Goal: Find contact information: Obtain details needed to contact an individual or organization

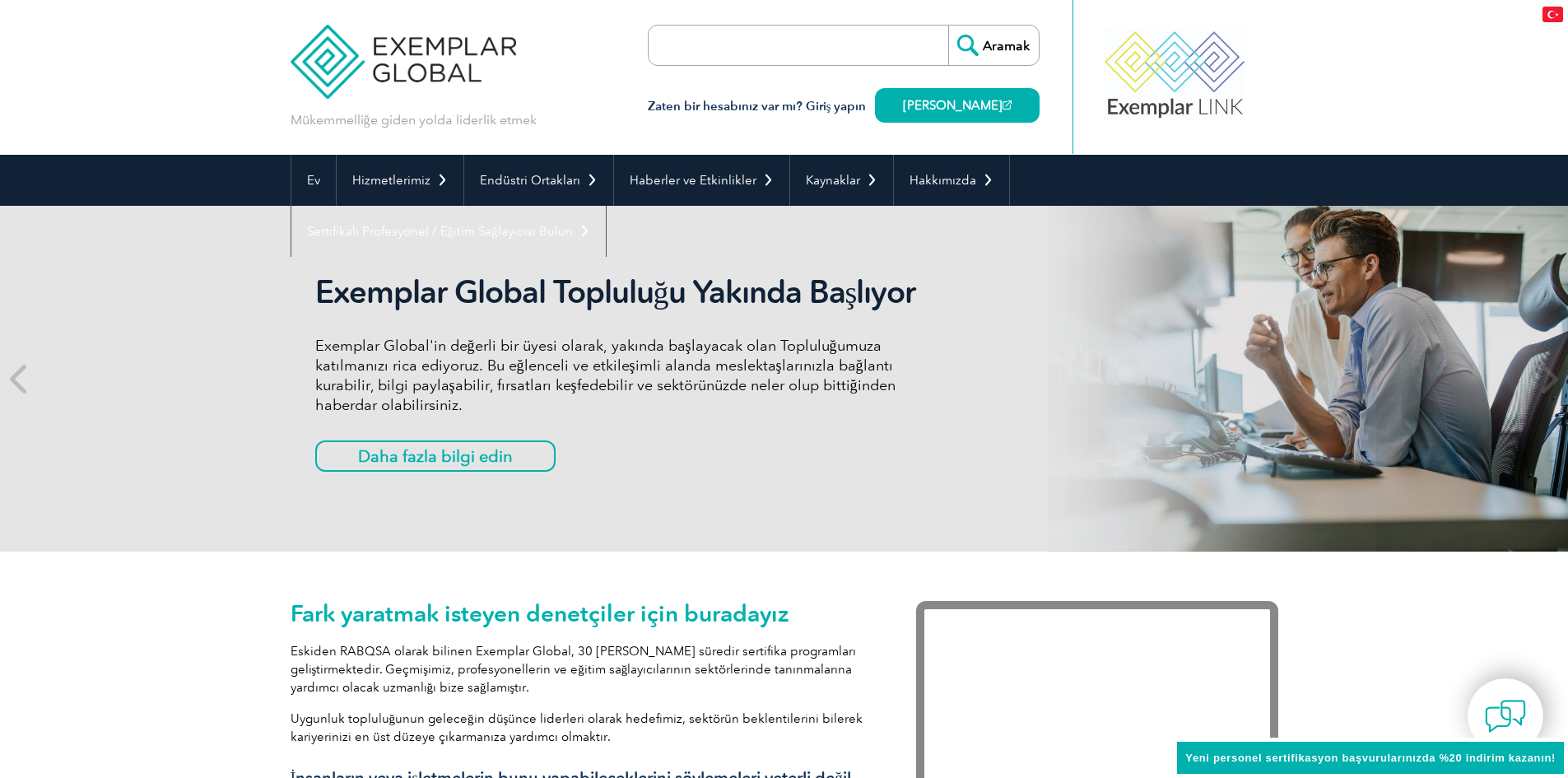
click at [755, 435] on div "Exemplar Global Topluluğu Yakında Başlıyor Exemplar Global'in değerli bir üyesi…" at bounding box center [623, 378] width 617 height 210
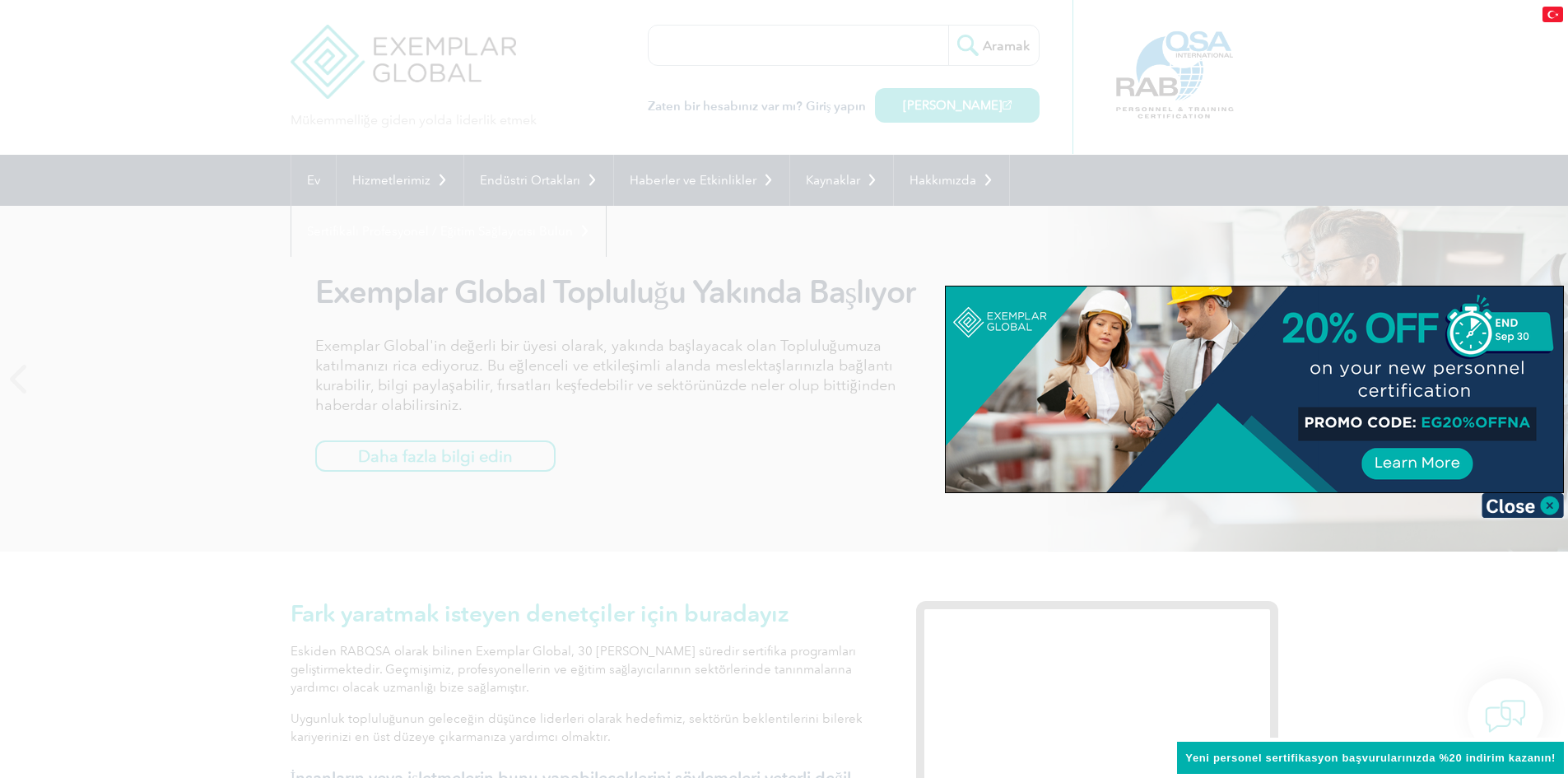
click at [963, 180] on div at bounding box center [784, 389] width 1568 height 778
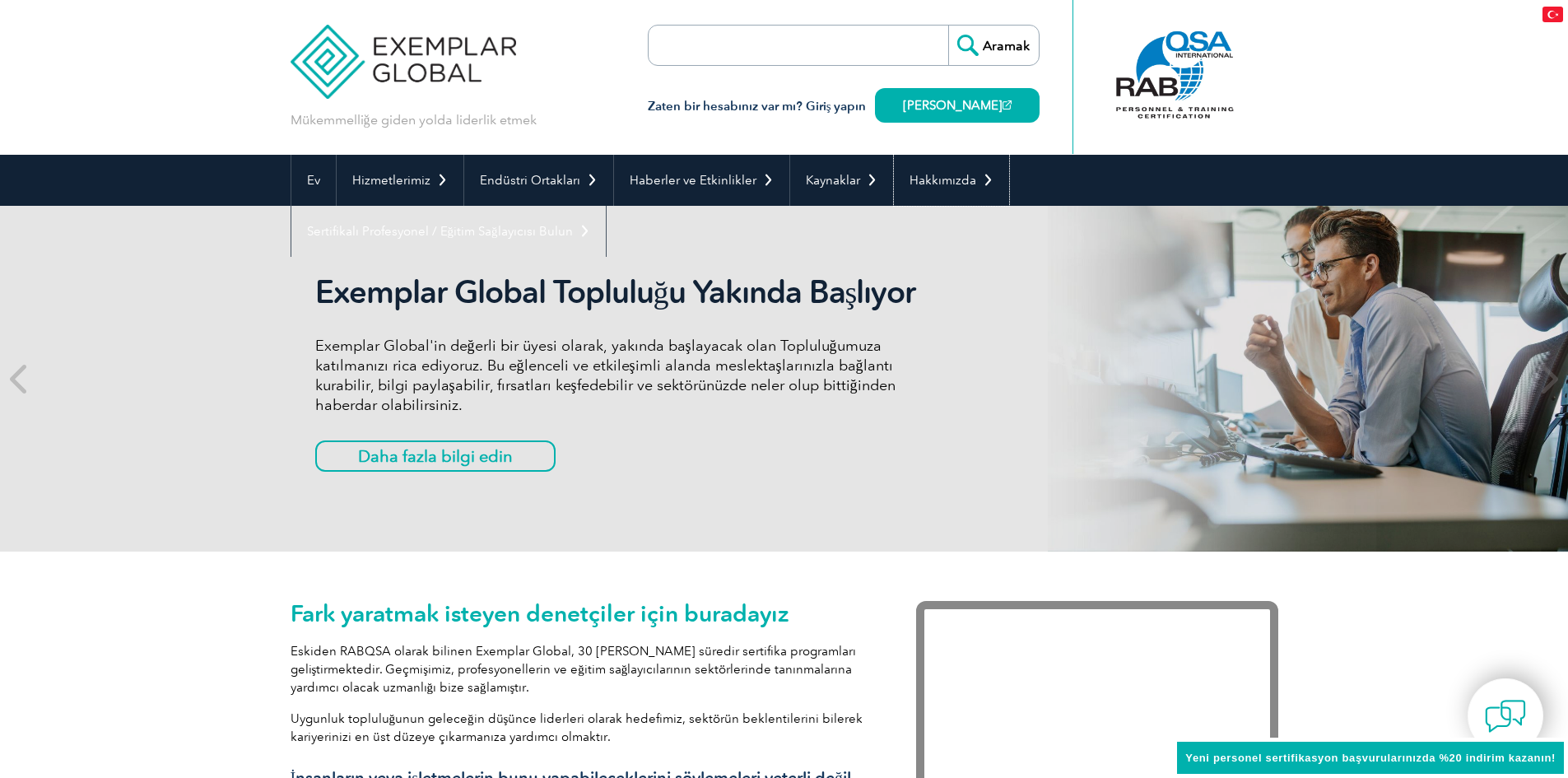
click at [963, 180] on font "Hakkımızda" at bounding box center [942, 180] width 67 height 15
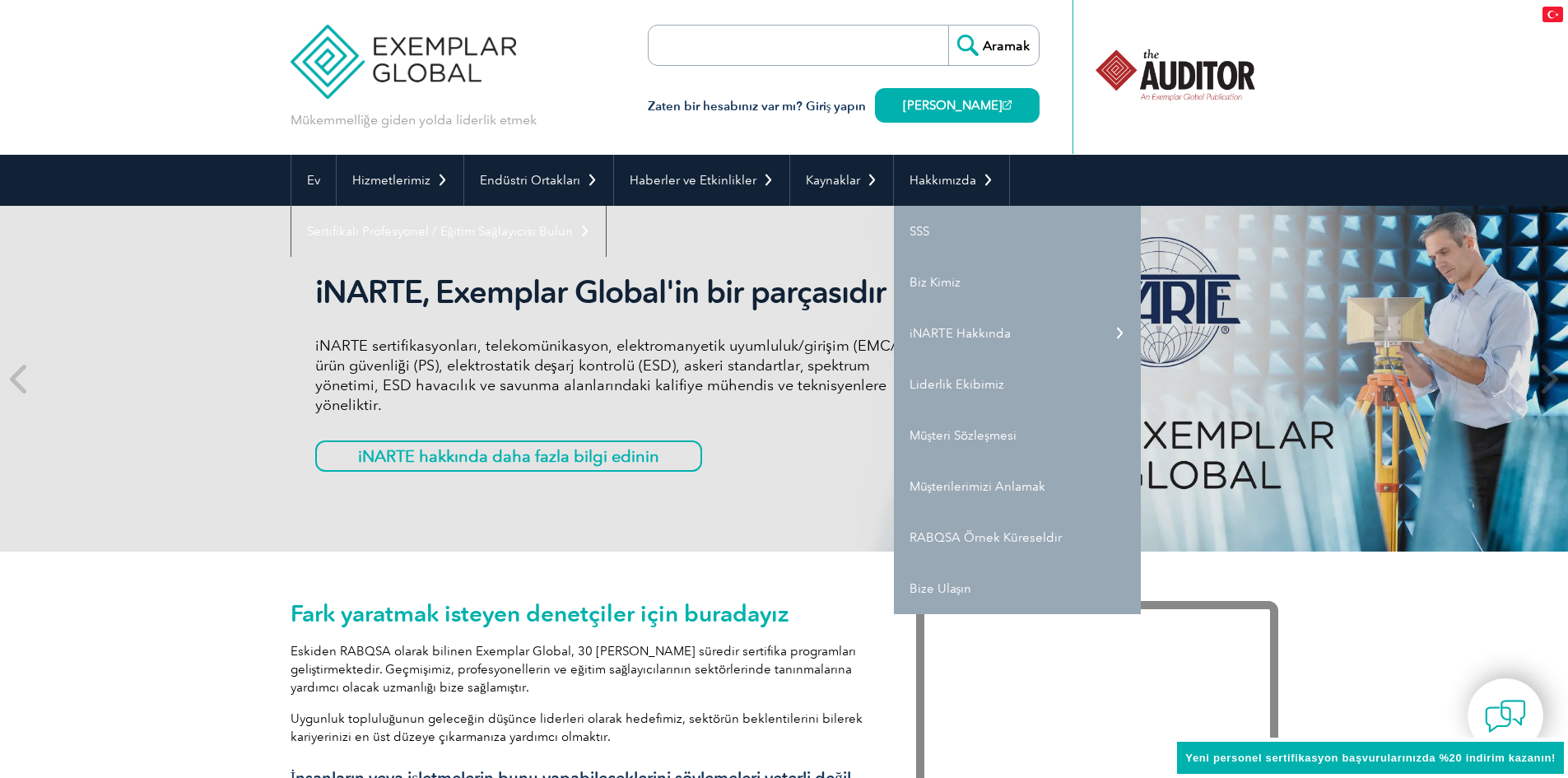
click at [930, 582] on font "Bize Ulaşın" at bounding box center [941, 589] width 62 height 15
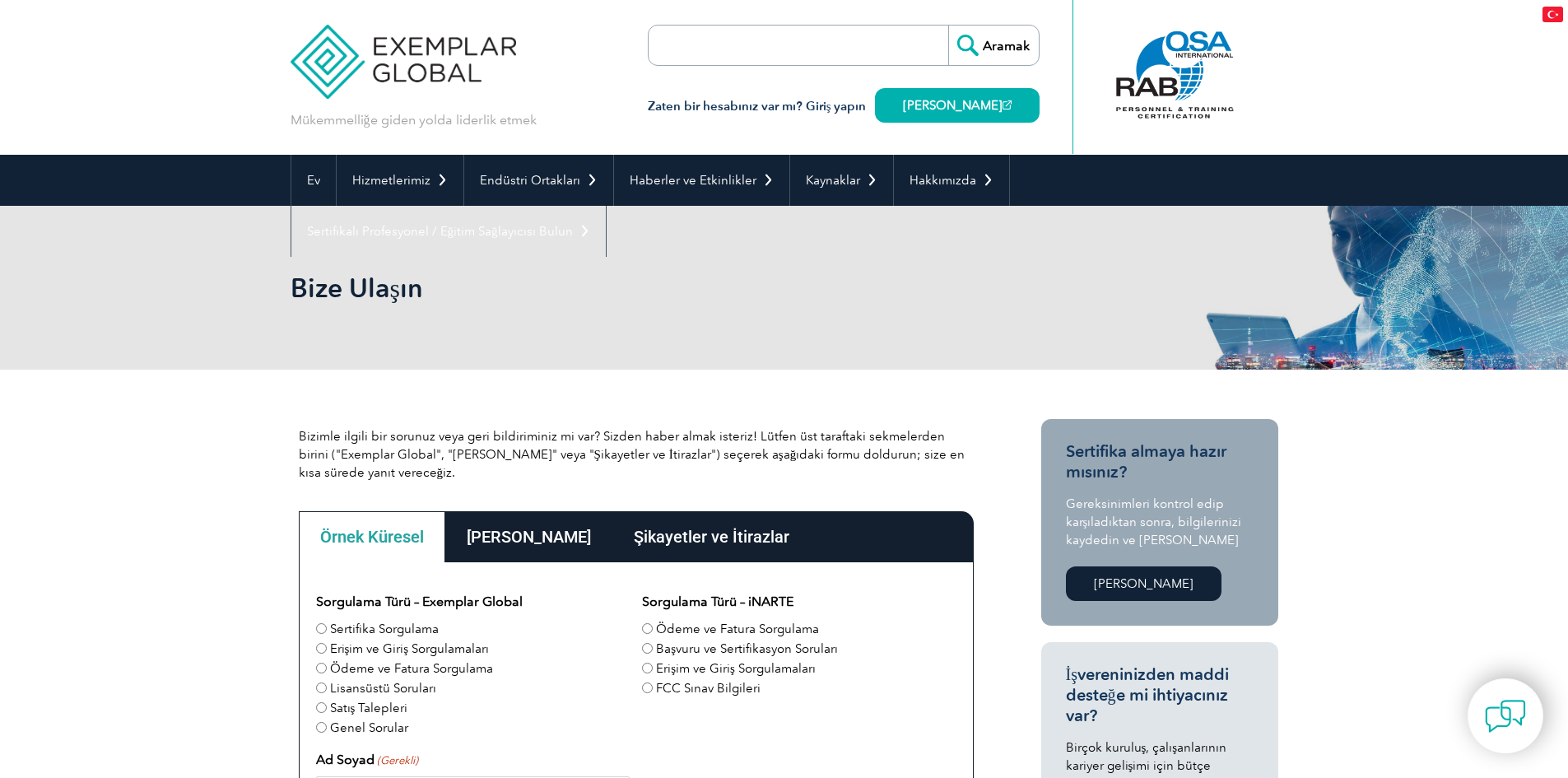
click at [541, 535] on font "Ana Ofisler" at bounding box center [529, 536] width 125 height 19
